Goal: Transaction & Acquisition: Book appointment/travel/reservation

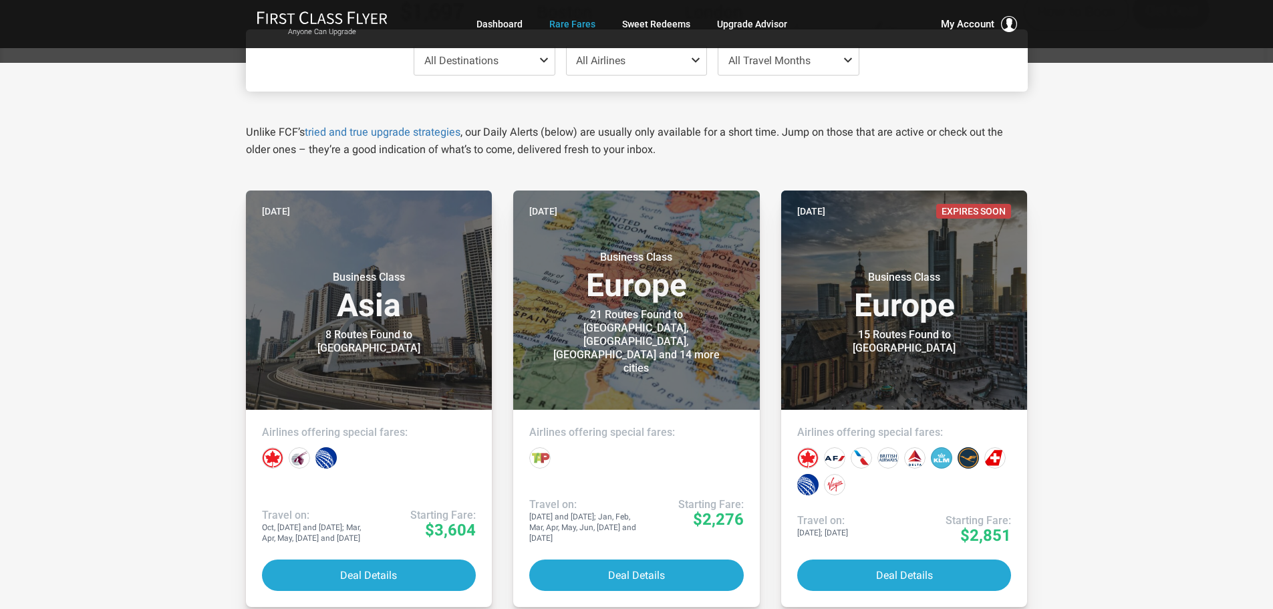
scroll to position [200, 0]
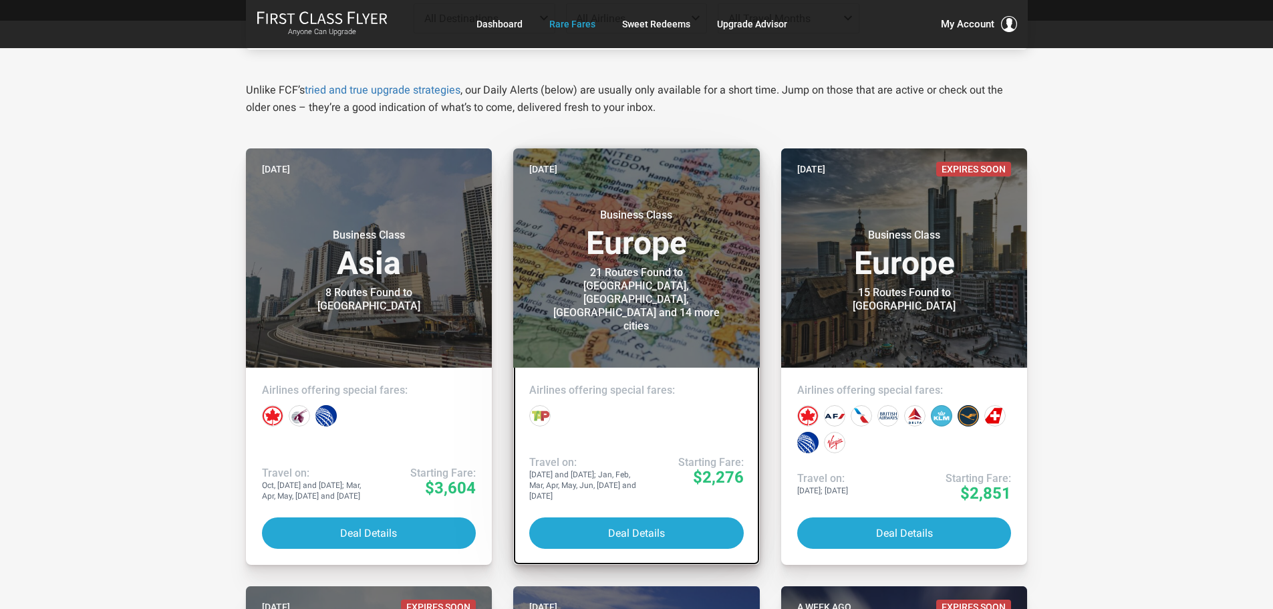
click at [610, 463] on link "[DATE] Business Class Europe 21 Routes Found to [GEOGRAPHIC_DATA], [GEOGRAPHIC_…" at bounding box center [636, 356] width 247 height 416
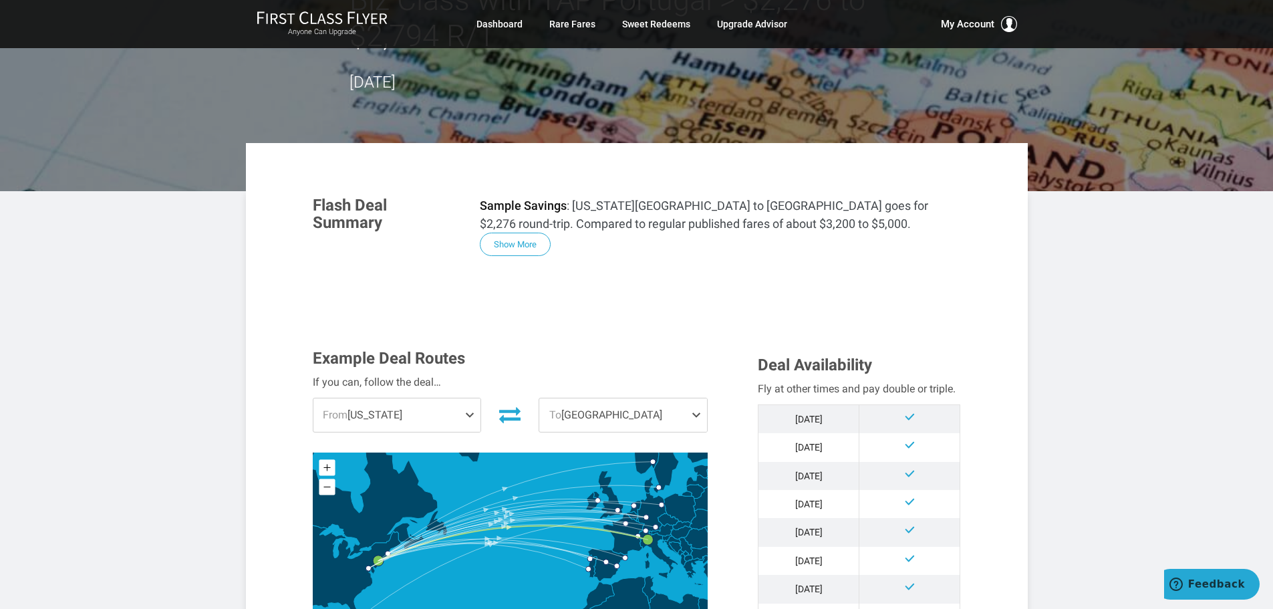
scroll to position [200, 0]
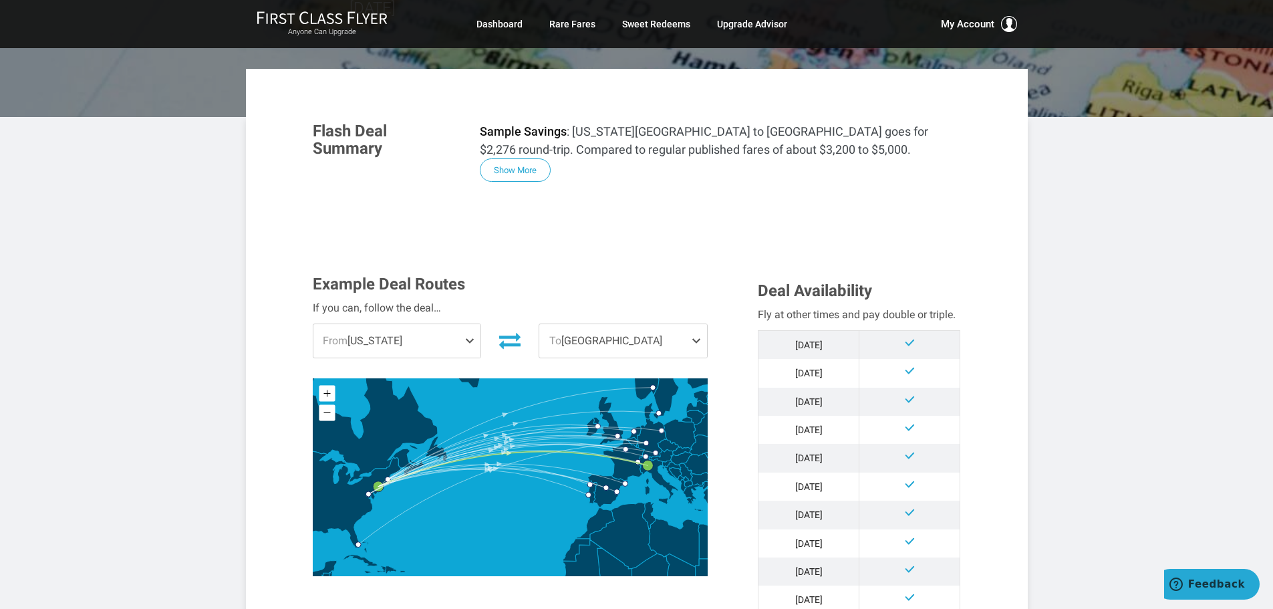
click at [472, 324] on span at bounding box center [472, 340] width 16 height 33
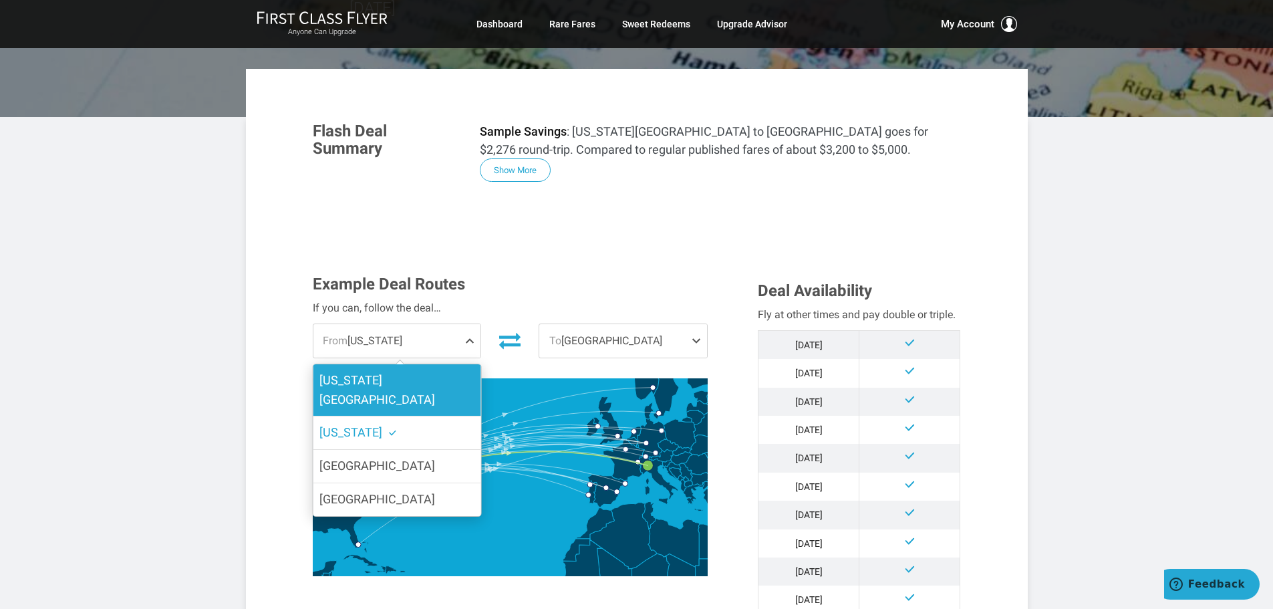
click at [417, 364] on label "[US_STATE][GEOGRAPHIC_DATA]" at bounding box center [397, 390] width 168 height 52
click at [0, 0] on input "[US_STATE][GEOGRAPHIC_DATA]" at bounding box center [0, 0] width 0 height 0
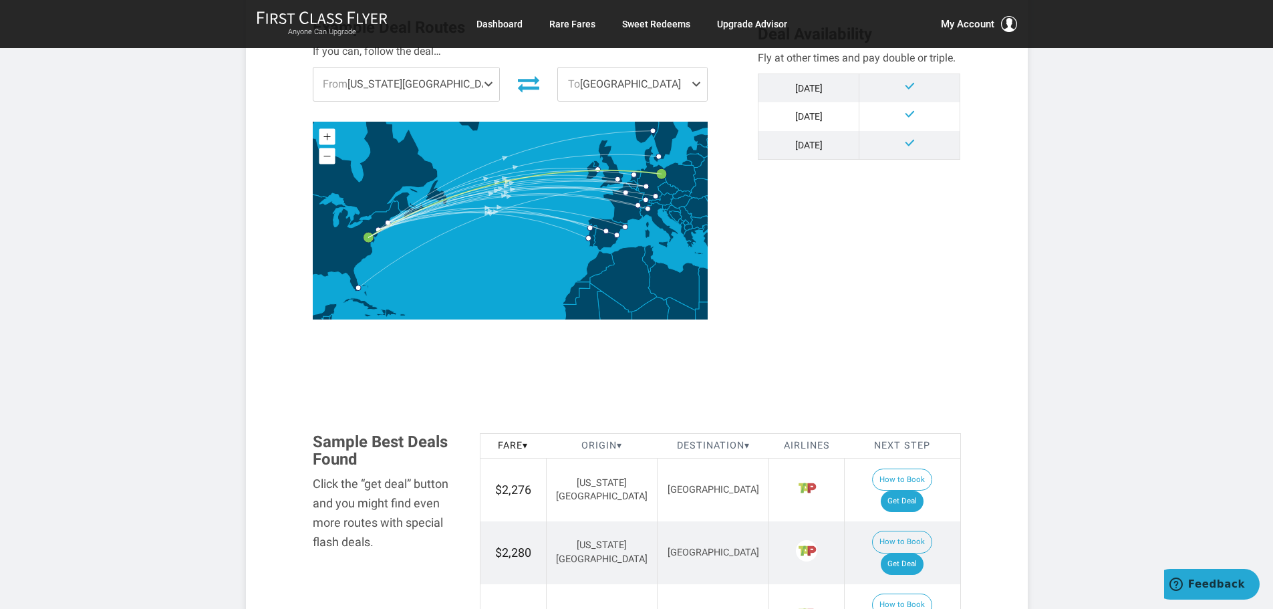
scroll to position [534, 0]
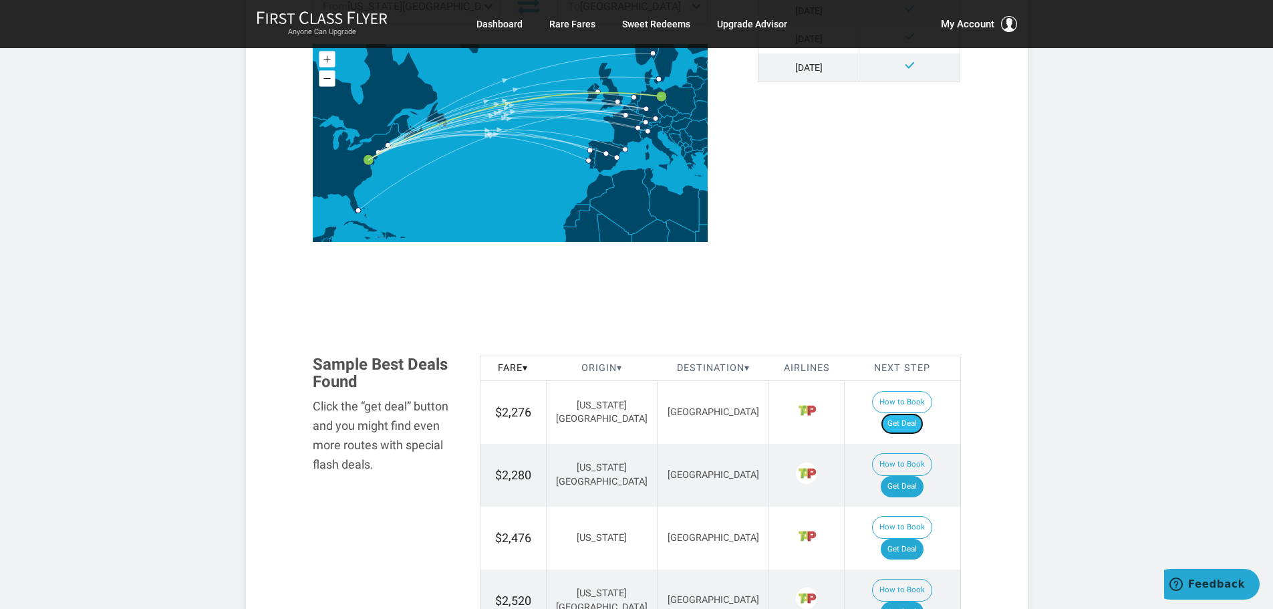
click at [913, 413] on link "Get Deal" at bounding box center [901, 423] width 43 height 21
click at [911, 413] on link "Get Deal" at bounding box center [901, 423] width 43 height 21
